Goal: Communication & Community: Participate in discussion

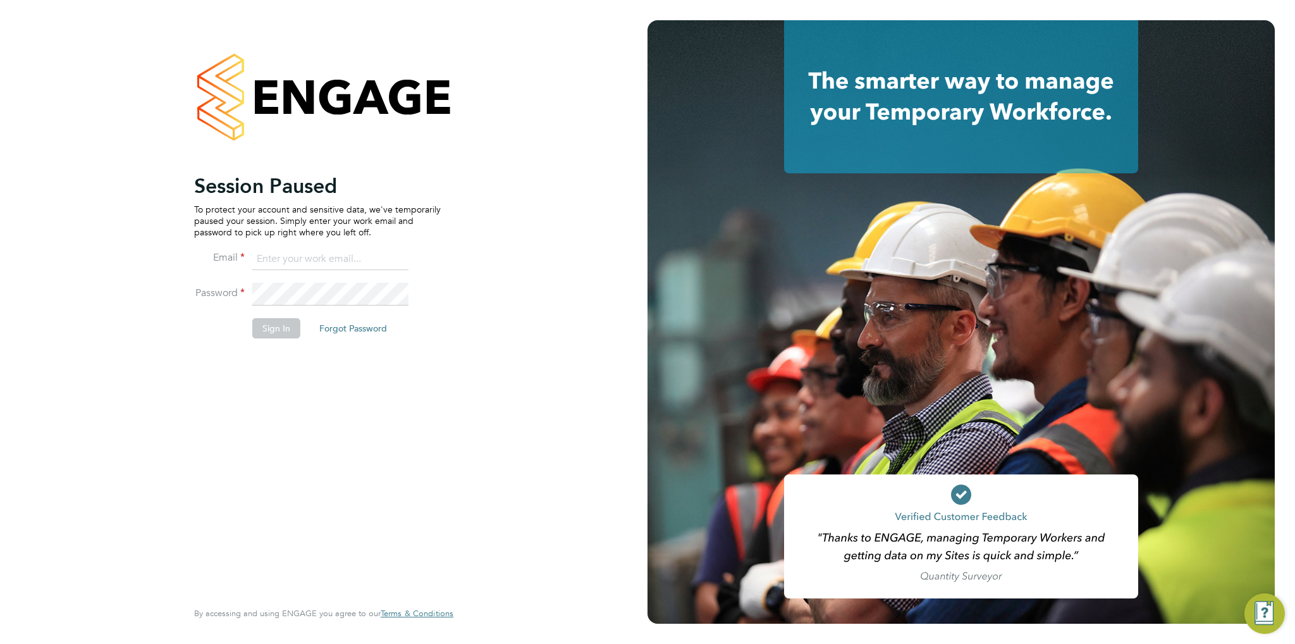
click at [330, 256] on input at bounding box center [330, 259] width 156 height 23
type input "[PERSON_NAME][EMAIL_ADDRESS][DOMAIN_NAME]"
click at [266, 330] on button "Sign In" at bounding box center [276, 328] width 48 height 20
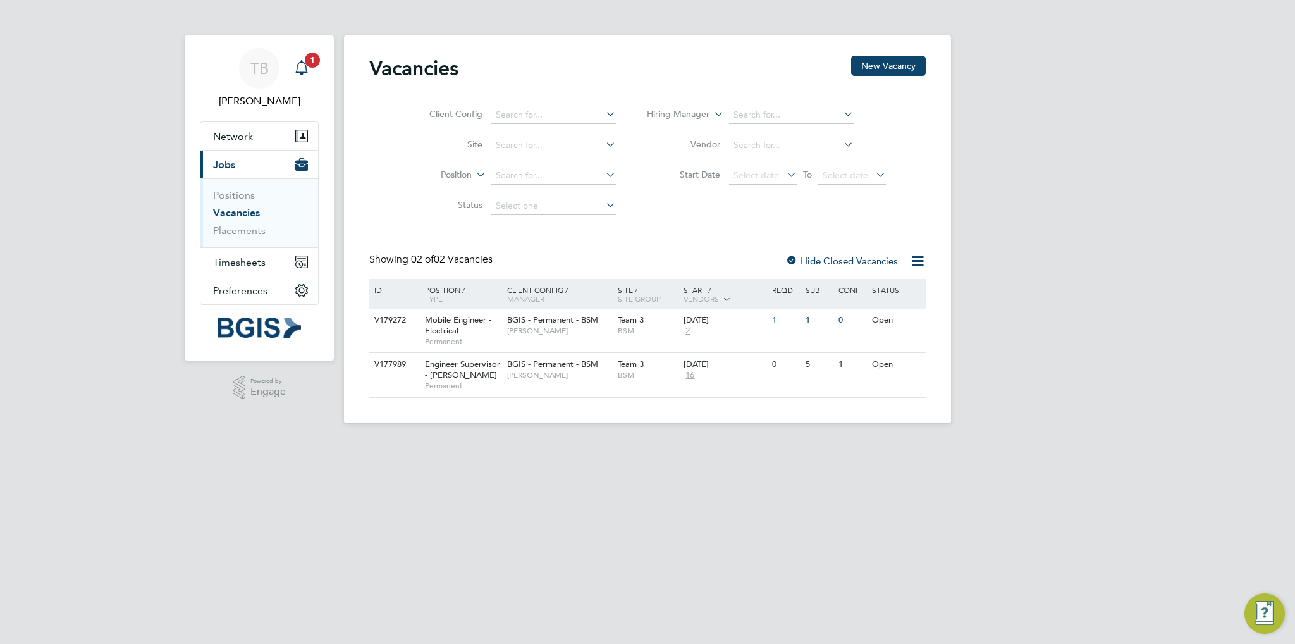
click at [312, 71] on div "Main navigation" at bounding box center [301, 68] width 25 height 25
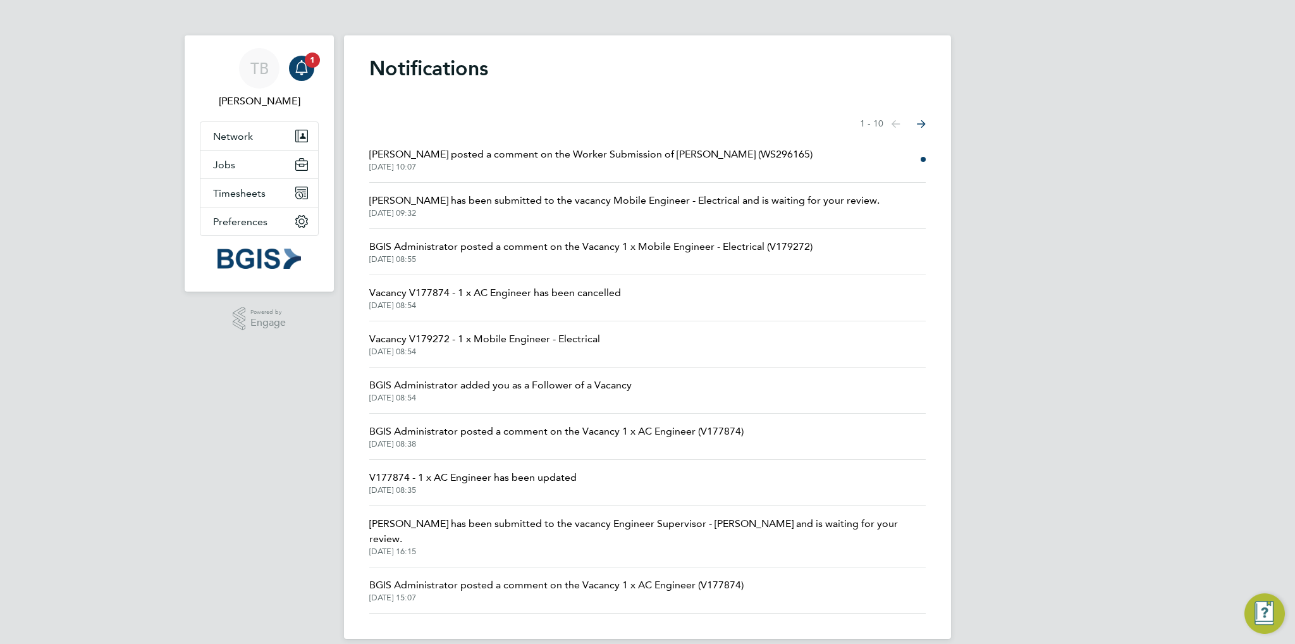
click at [598, 156] on span "[PERSON_NAME] posted a comment on the Worker Submission of [PERSON_NAME] (WS296…" at bounding box center [590, 154] width 443 height 15
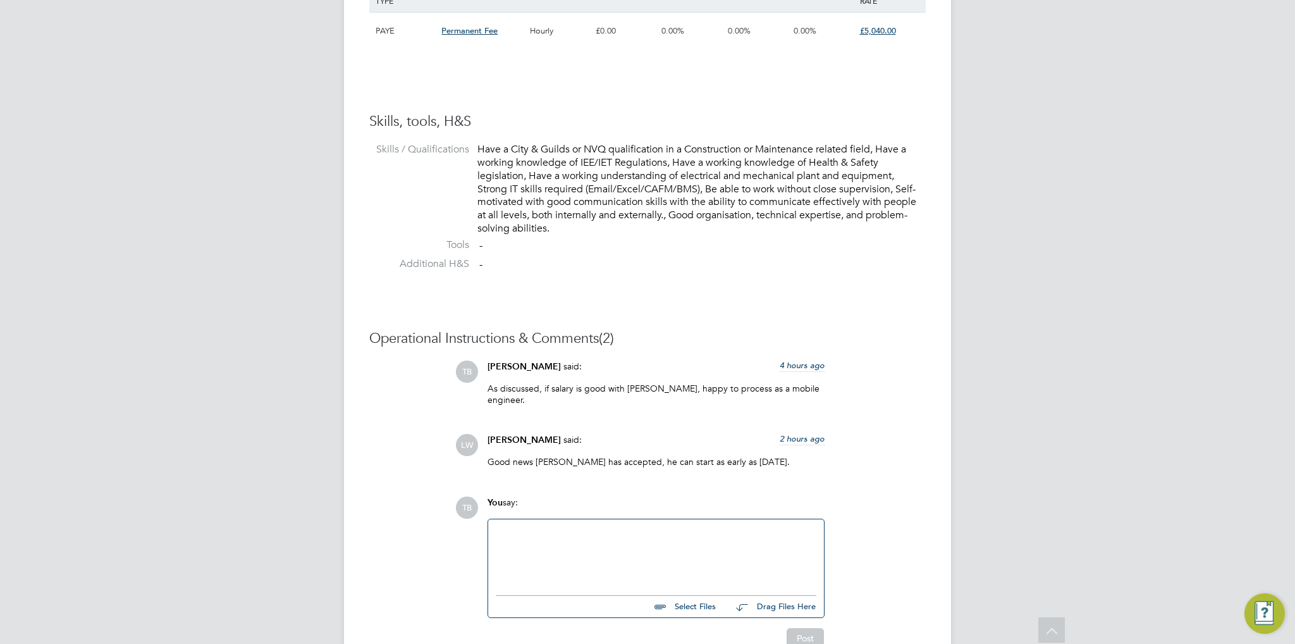
scroll to position [949, 0]
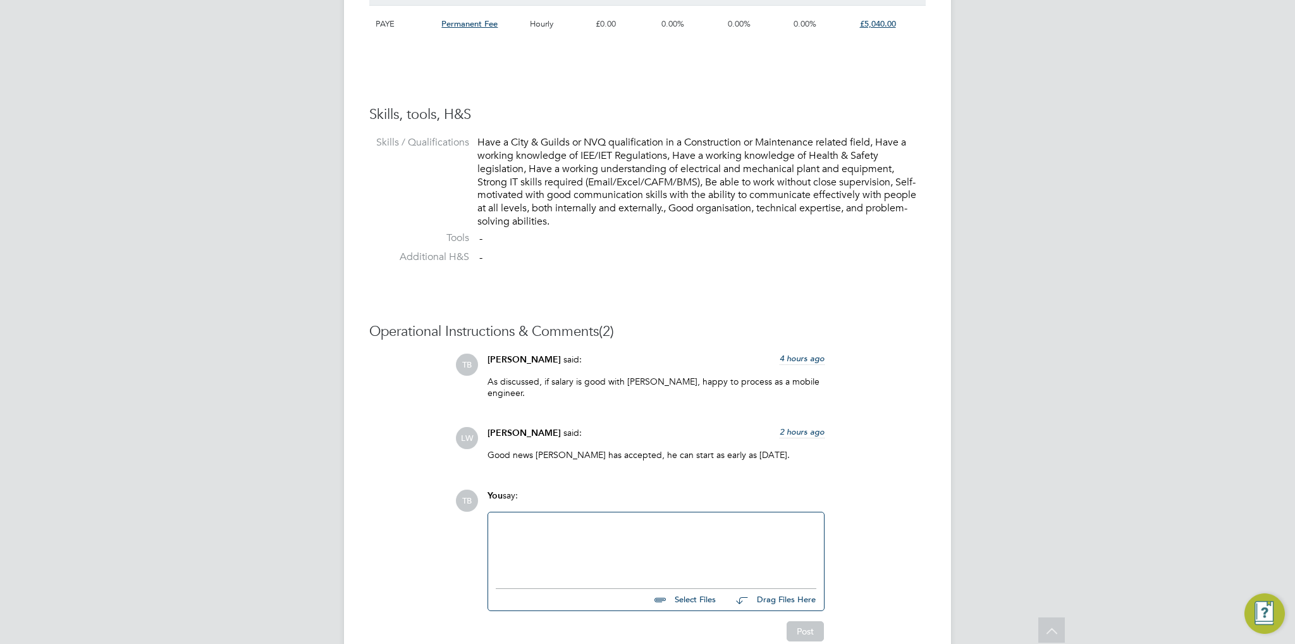
click at [527, 527] on div at bounding box center [656, 547] width 321 height 54
click at [822, 622] on button "Post" at bounding box center [805, 631] width 37 height 20
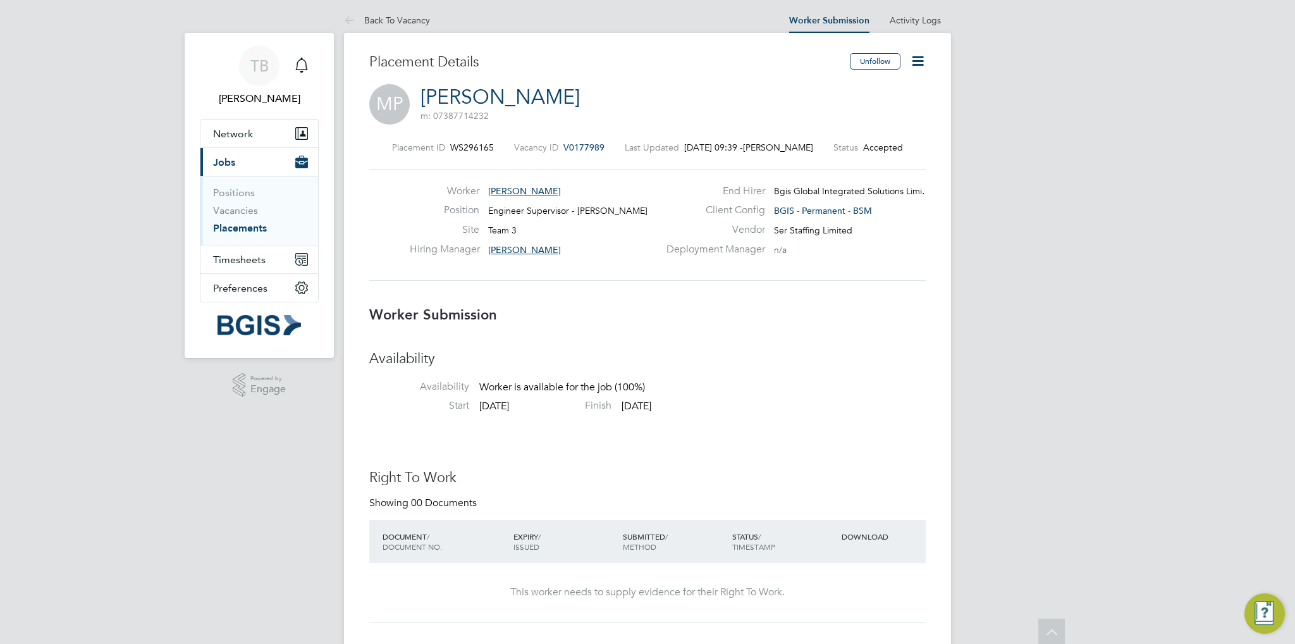
scroll to position [0, 0]
click at [246, 213] on link "Vacancies" at bounding box center [235, 213] width 45 height 12
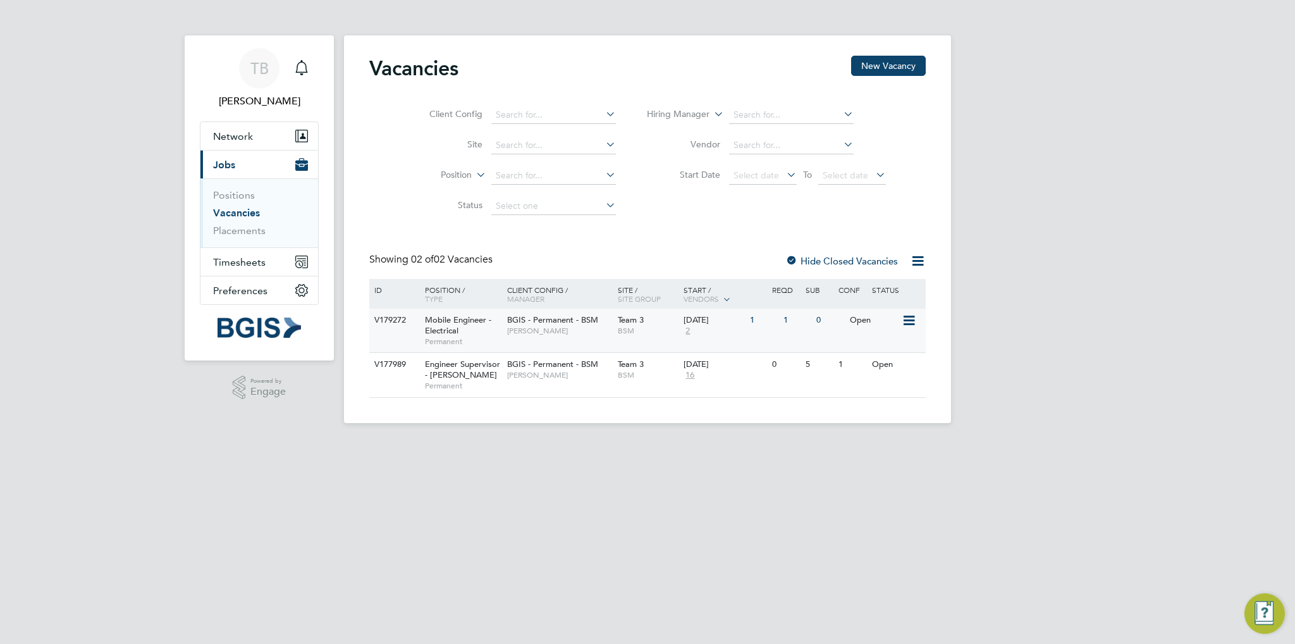
click at [450, 333] on span "Mobile Engineer - Electrical" at bounding box center [458, 325] width 66 height 22
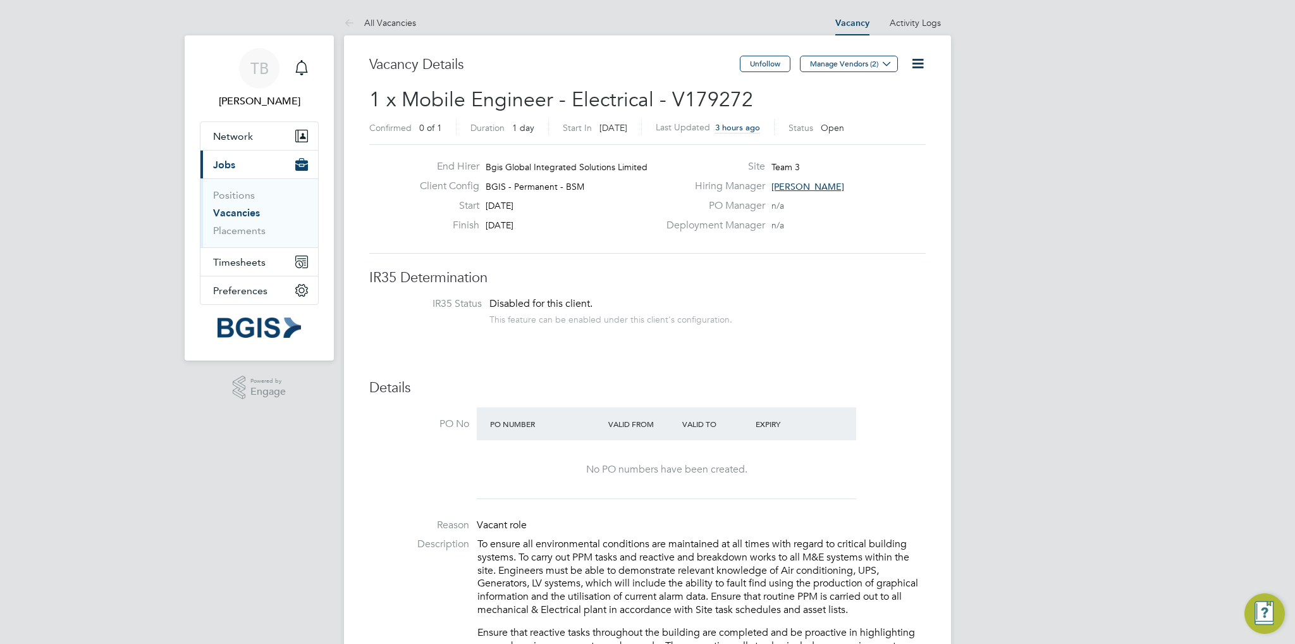
click at [246, 217] on link "Vacancies" at bounding box center [236, 213] width 47 height 12
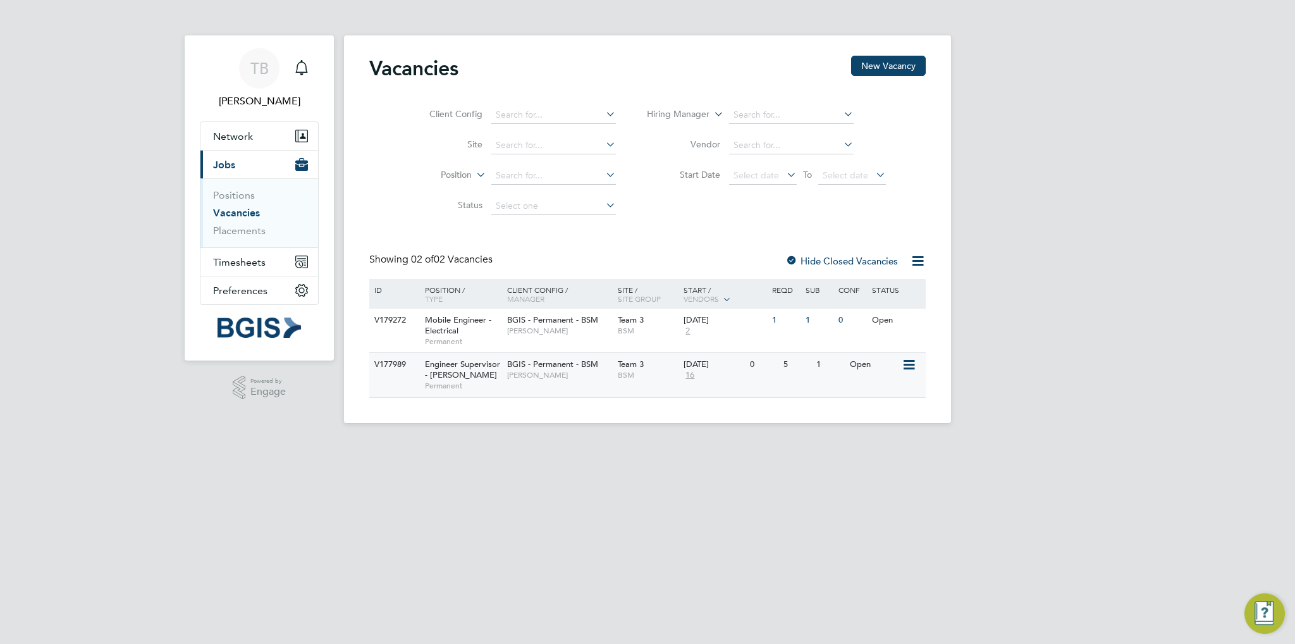
click at [450, 373] on span "Engineer Supervisor - [PERSON_NAME]" at bounding box center [462, 370] width 75 height 22
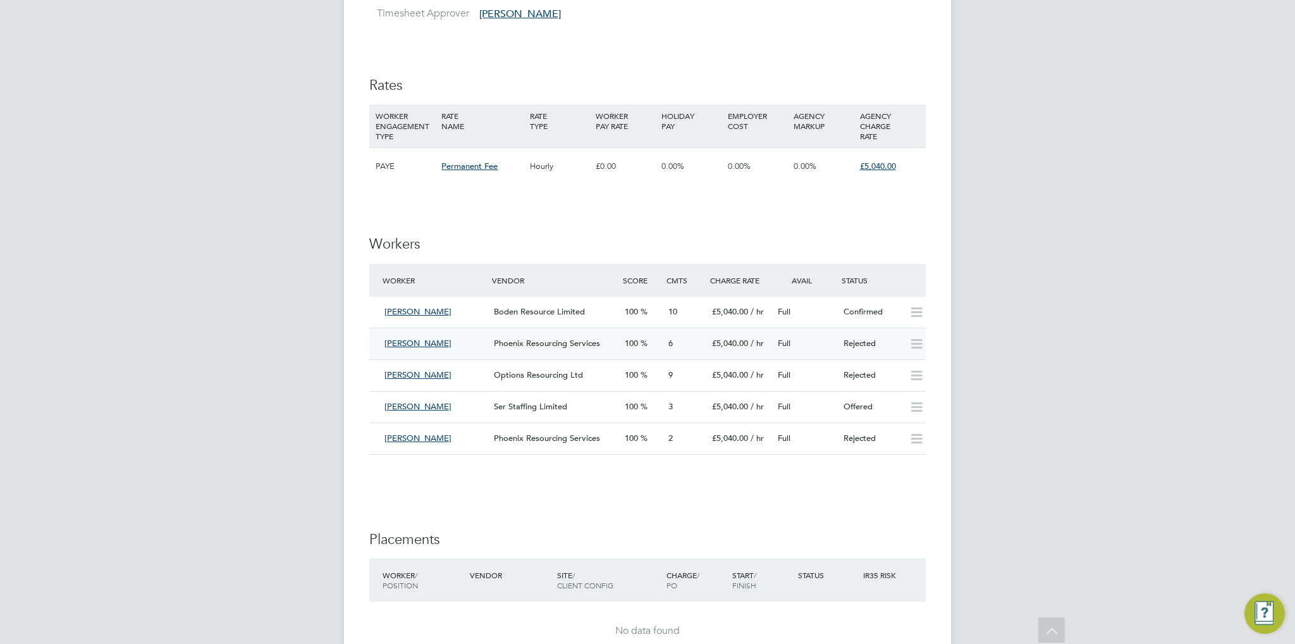
scroll to position [1265, 0]
